Goal: Browse casually

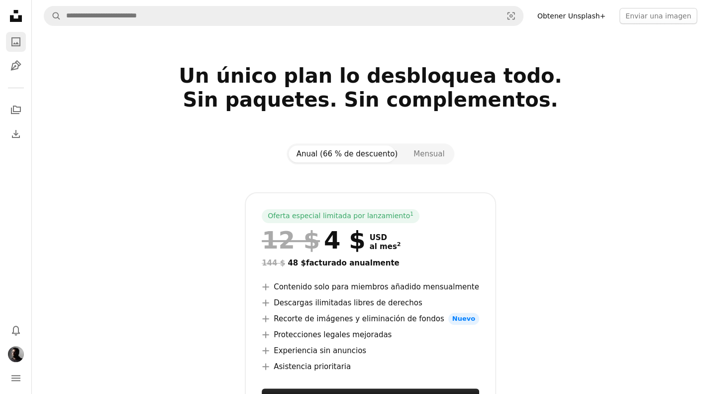
click at [20, 43] on icon "Fotos" at bounding box center [15, 41] width 9 height 9
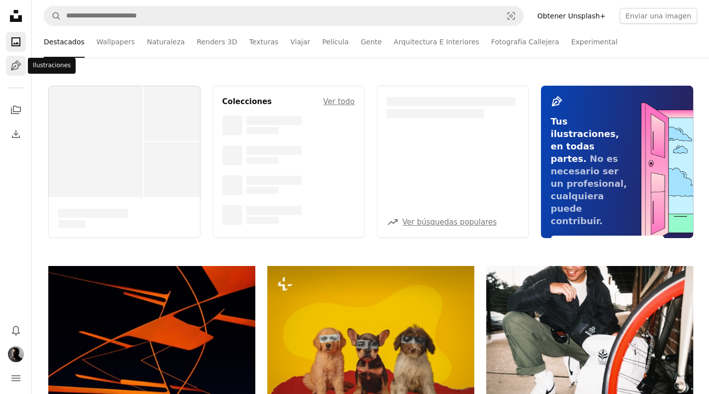
click at [18, 72] on link "Pen Tool" at bounding box center [16, 66] width 20 height 20
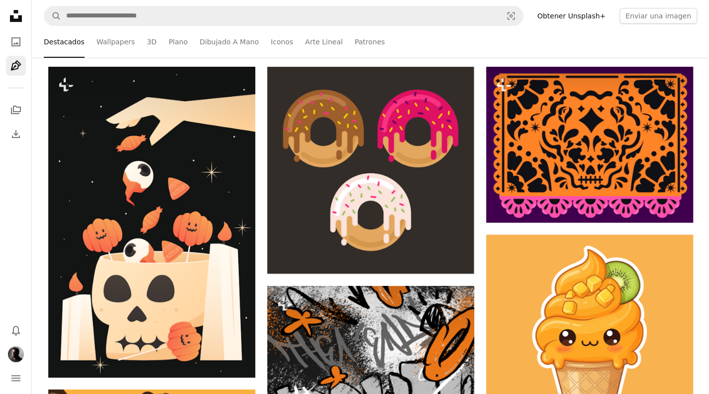
scroll to position [448, 0]
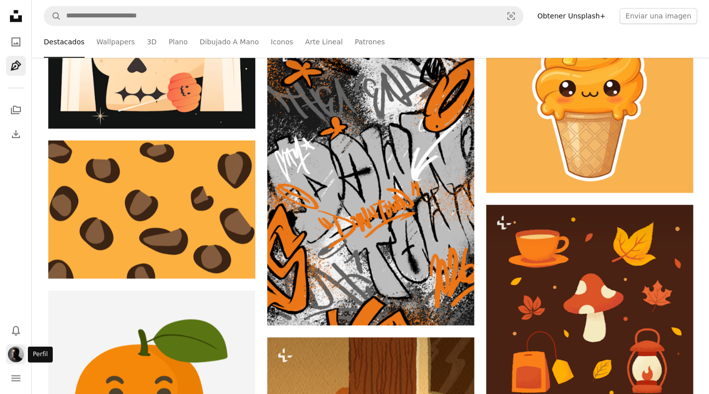
click at [13, 359] on img "Perfil" at bounding box center [16, 354] width 16 height 16
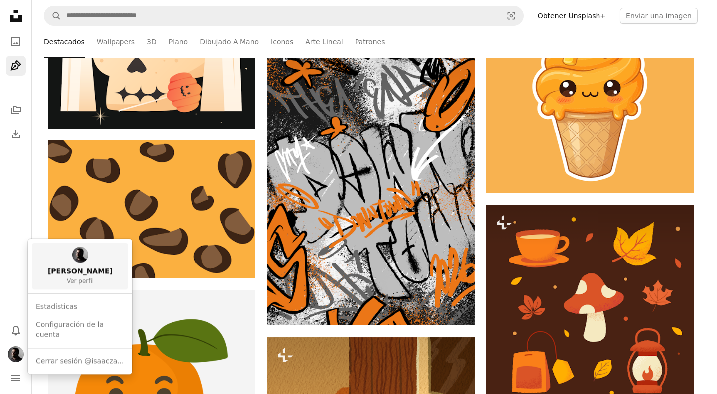
click at [76, 248] on img at bounding box center [80, 254] width 16 height 16
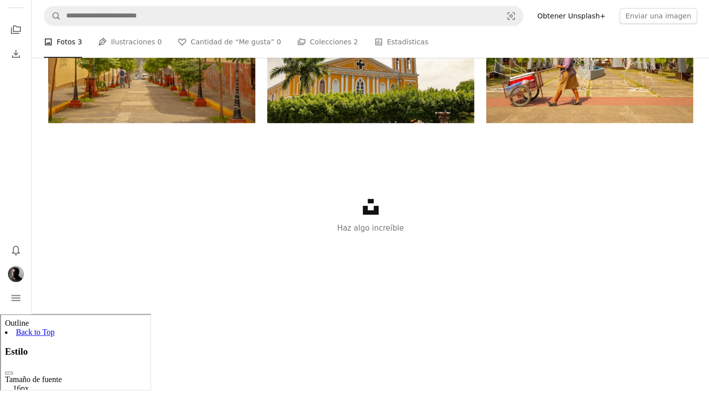
scroll to position [100, 0]
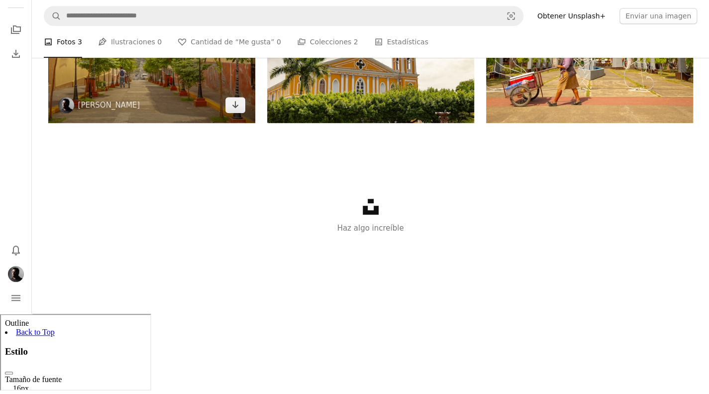
click at [165, 123] on img at bounding box center [151, 54] width 207 height 138
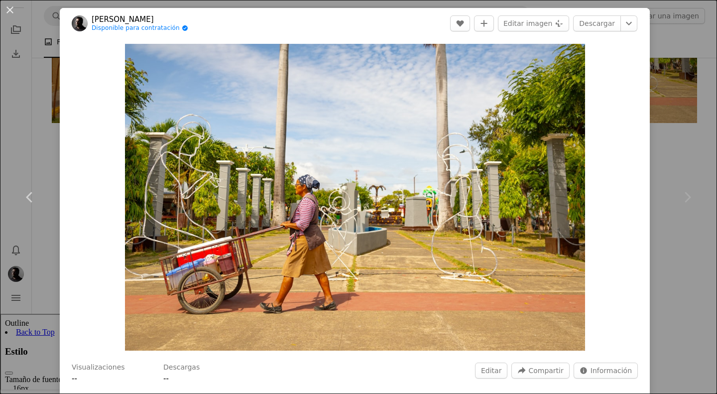
click at [683, 117] on div "An X shape Chevron left Chevron right [PERSON_NAME] Disponible para contratació…" at bounding box center [358, 197] width 717 height 394
